Goal: Check status: Check status

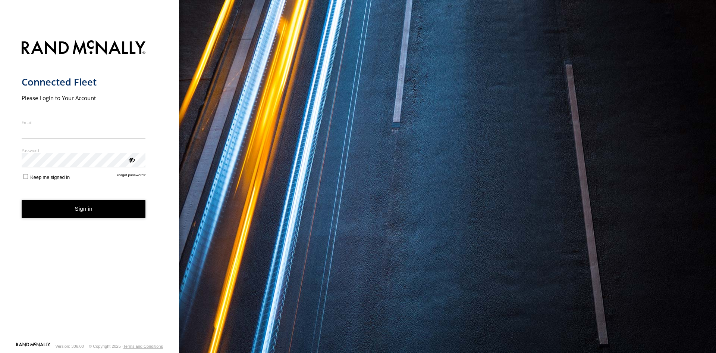
type input "**********"
click at [78, 216] on button "Sign in" at bounding box center [84, 209] width 124 height 18
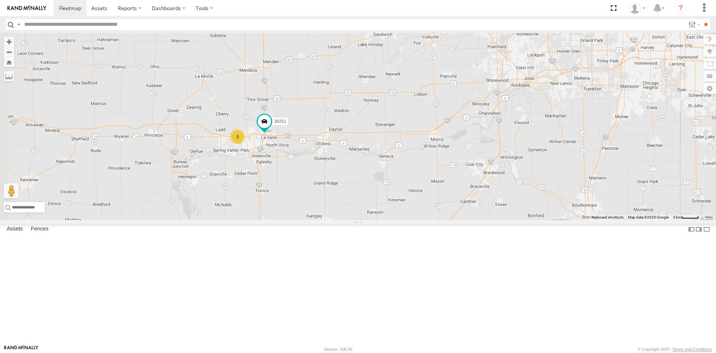
drag, startPoint x: 460, startPoint y: 236, endPoint x: 533, endPoint y: 117, distance: 140.4
click at [533, 117] on div "[CREDIT_CARD_NUMBER]" at bounding box center [358, 126] width 716 height 187
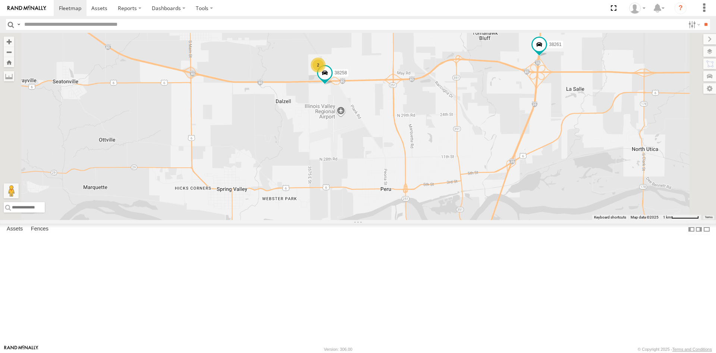
drag, startPoint x: 432, startPoint y: 130, endPoint x: 403, endPoint y: 208, distance: 83.0
click at [403, 211] on div "38261 38256 38259 38258 2" at bounding box center [358, 126] width 716 height 187
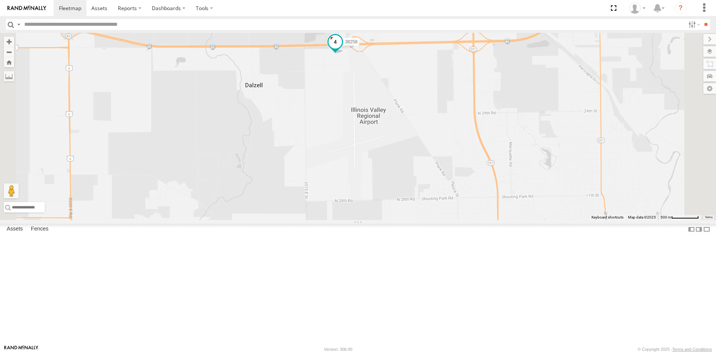
click at [344, 53] on span at bounding box center [335, 43] width 16 height 20
click at [345, 45] on label at bounding box center [338, 42] width 15 height 5
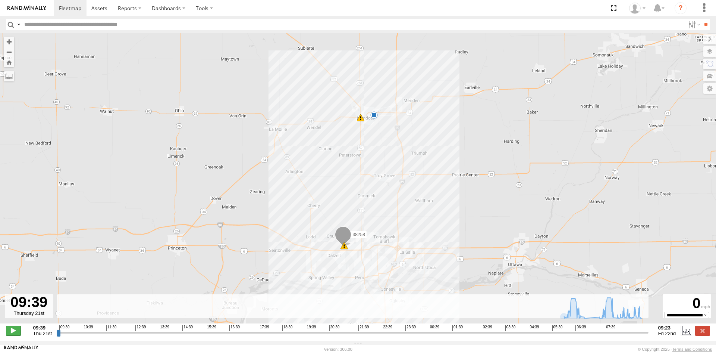
click at [12, 333] on span at bounding box center [13, 330] width 15 height 10
drag, startPoint x: 58, startPoint y: 336, endPoint x: 616, endPoint y: 326, distance: 558.5
click at [616, 329] on input "range" at bounding box center [353, 332] width 592 height 7
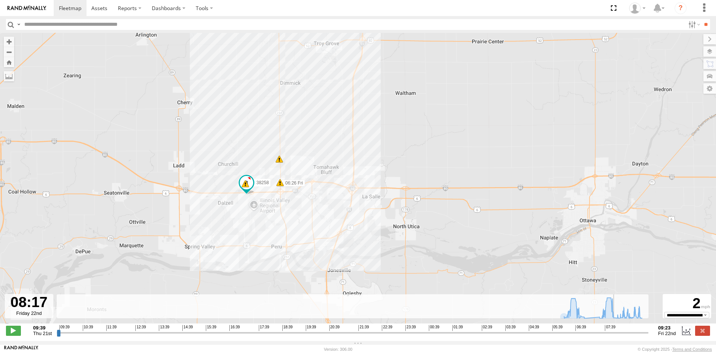
drag, startPoint x: 141, startPoint y: 212, endPoint x: 316, endPoint y: 229, distance: 175.8
click at [316, 229] on div "38258 07:01 Fri 98 06:26 Fri 6" at bounding box center [358, 182] width 716 height 298
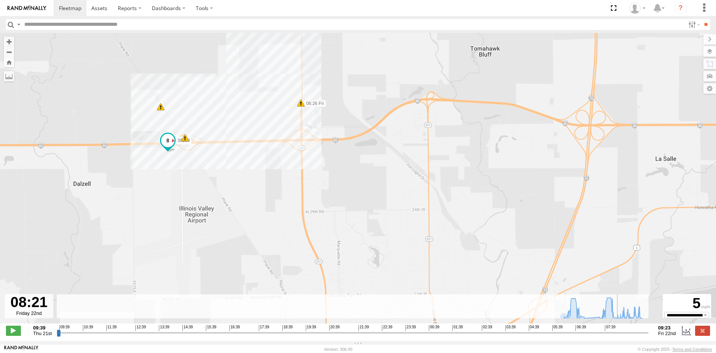
drag, startPoint x: 308, startPoint y: 225, endPoint x: 424, endPoint y: 210, distance: 117.3
click at [424, 210] on div "38258 07:01 Fri 06:26 Fri 22 6 76" at bounding box center [358, 182] width 716 height 298
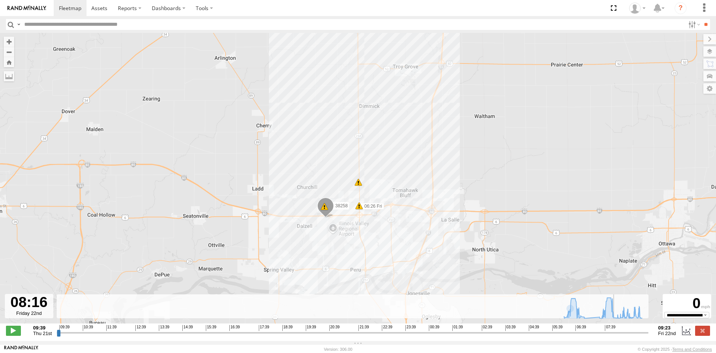
drag, startPoint x: 624, startPoint y: 336, endPoint x: 617, endPoint y: 338, distance: 6.4
click at [617, 336] on input "range" at bounding box center [353, 332] width 592 height 7
click at [641, 336] on input "range" at bounding box center [353, 332] width 592 height 7
type input "**********"
